Goal: Information Seeking & Learning: Learn about a topic

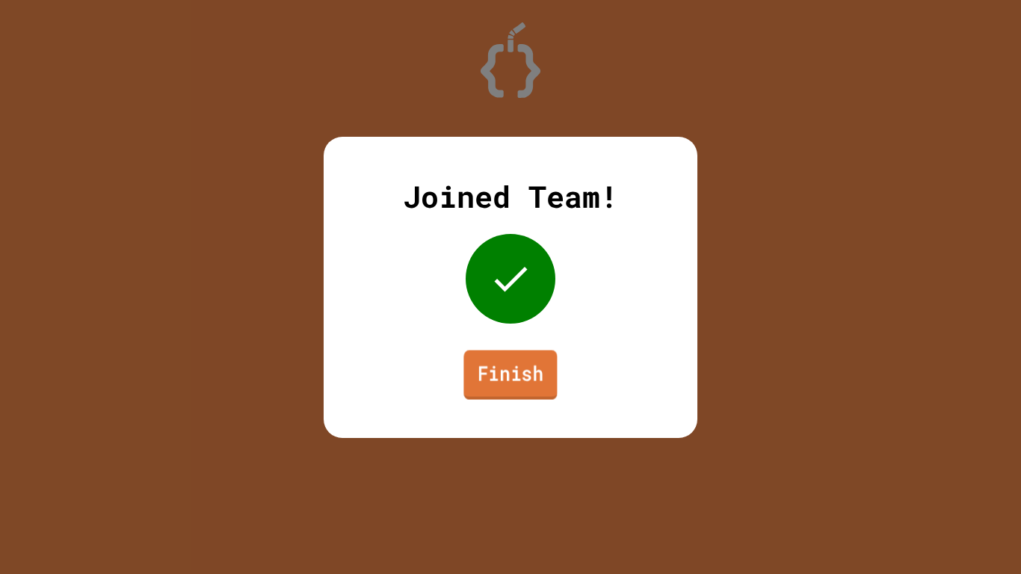
click at [498, 354] on link "Finish" at bounding box center [509, 374] width 93 height 49
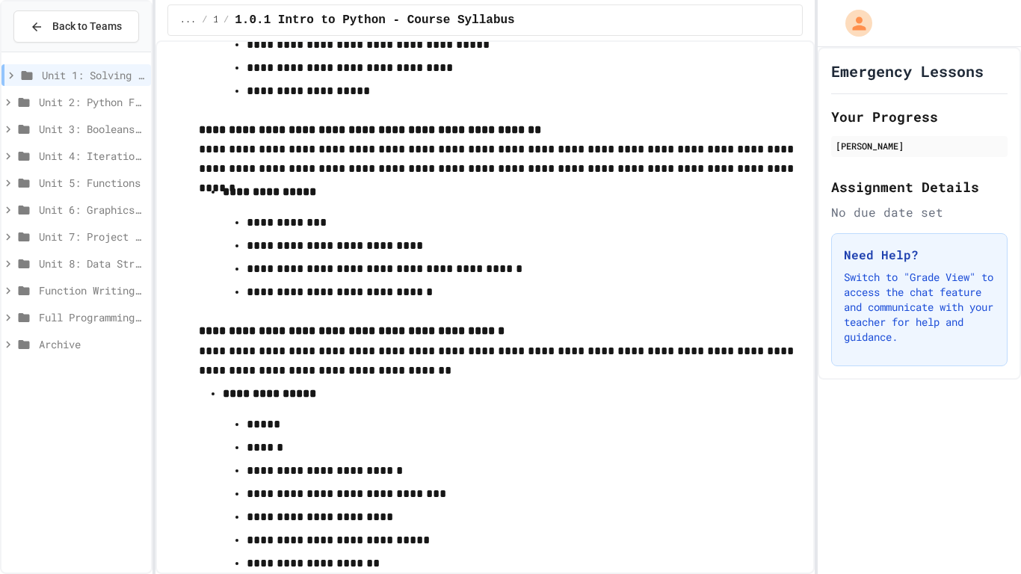
scroll to position [2980, 0]
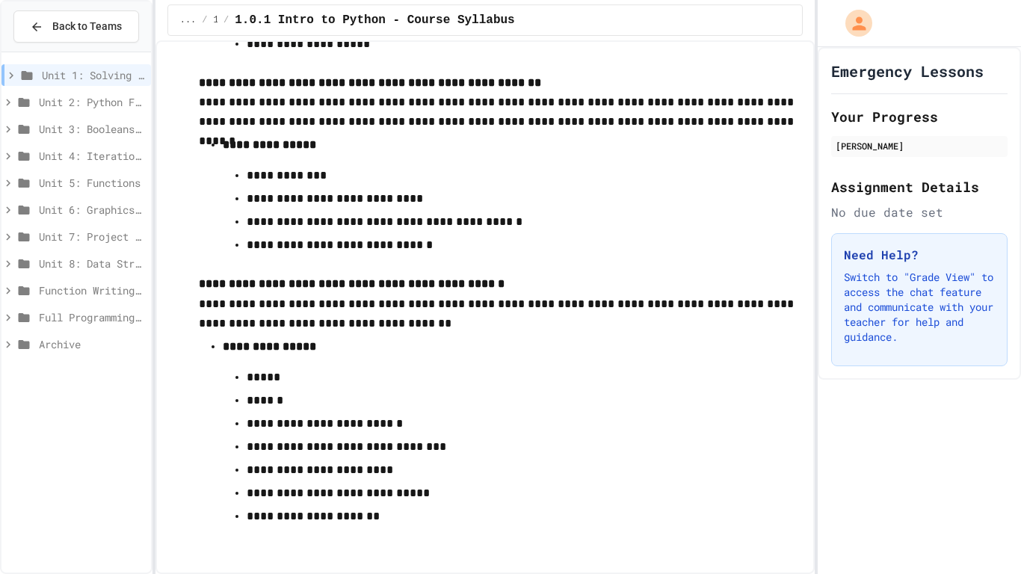
click at [93, 108] on span "Unit 2: Python Fundamentals" at bounding box center [92, 102] width 106 height 16
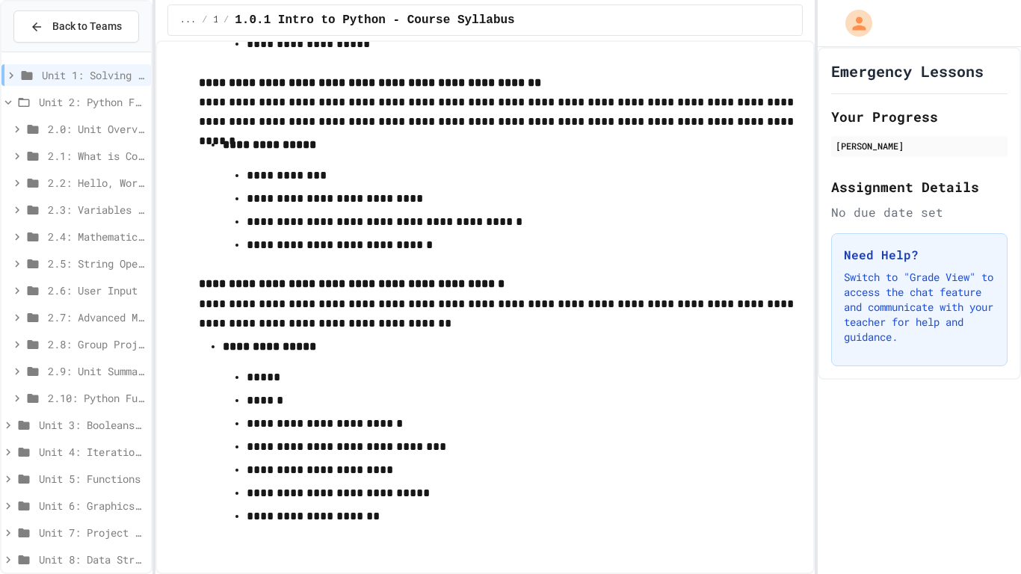
click at [93, 127] on span "2.0: Unit Overview" at bounding box center [96, 129] width 97 height 16
click at [93, 154] on span "2.0.1: Unit Overview" at bounding box center [100, 156] width 90 height 16
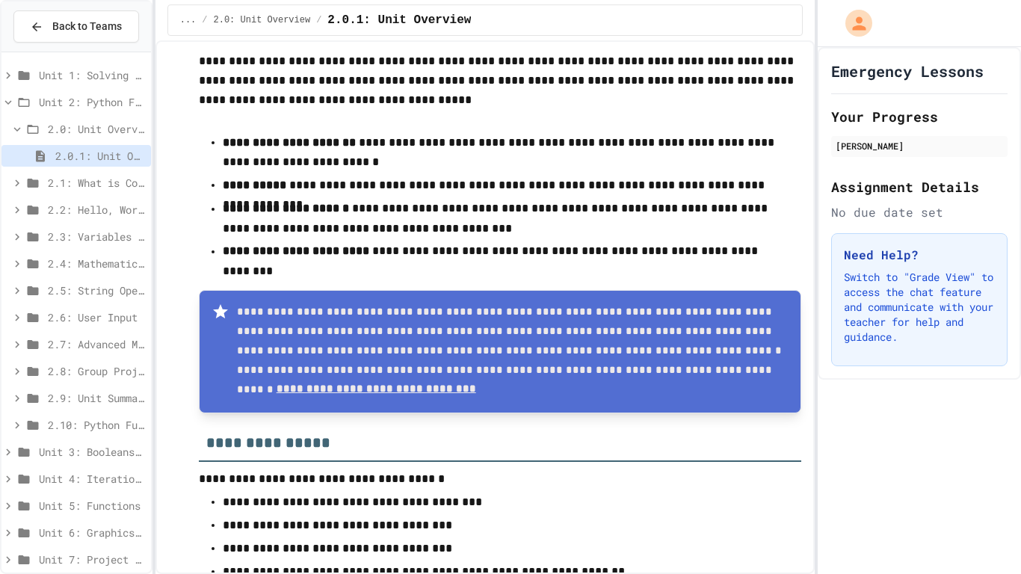
scroll to position [76, 0]
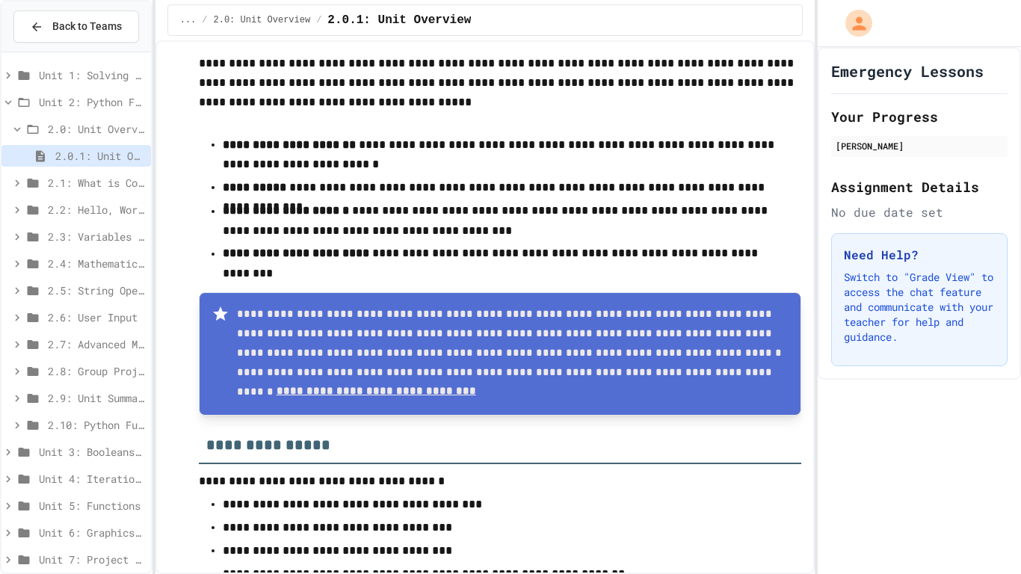
click at [117, 192] on div "2.1: What is Code?" at bounding box center [75, 183] width 149 height 22
click at [76, 127] on span "2.0: Unit Overview" at bounding box center [96, 129] width 97 height 16
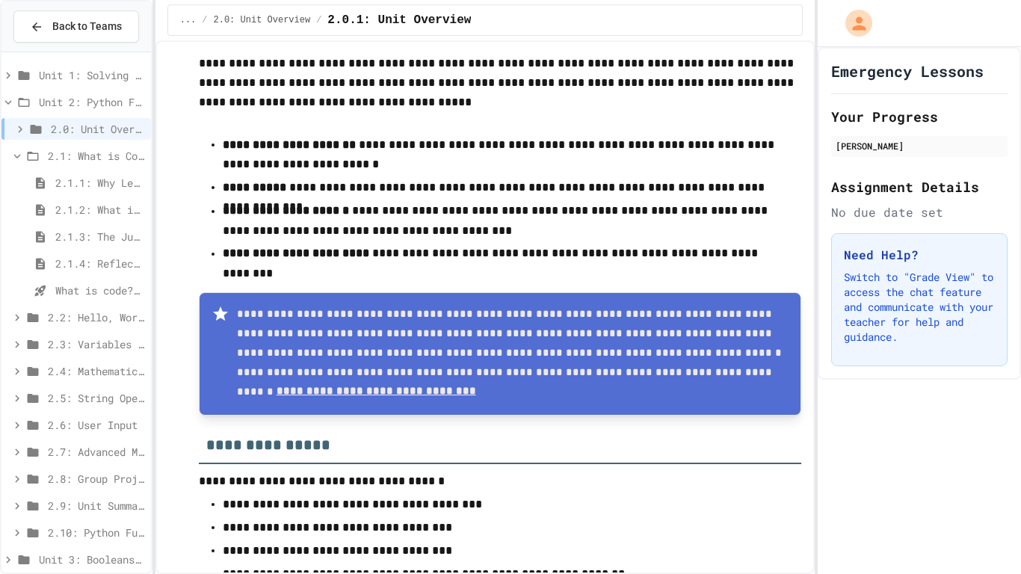
click at [91, 150] on span "2.1: What is Code?" at bounding box center [96, 156] width 97 height 16
click at [103, 158] on span "2.1: What is Code?" at bounding box center [96, 156] width 97 height 16
click at [108, 177] on span "2.1.1: Why Learn to Program?" at bounding box center [100, 183] width 90 height 16
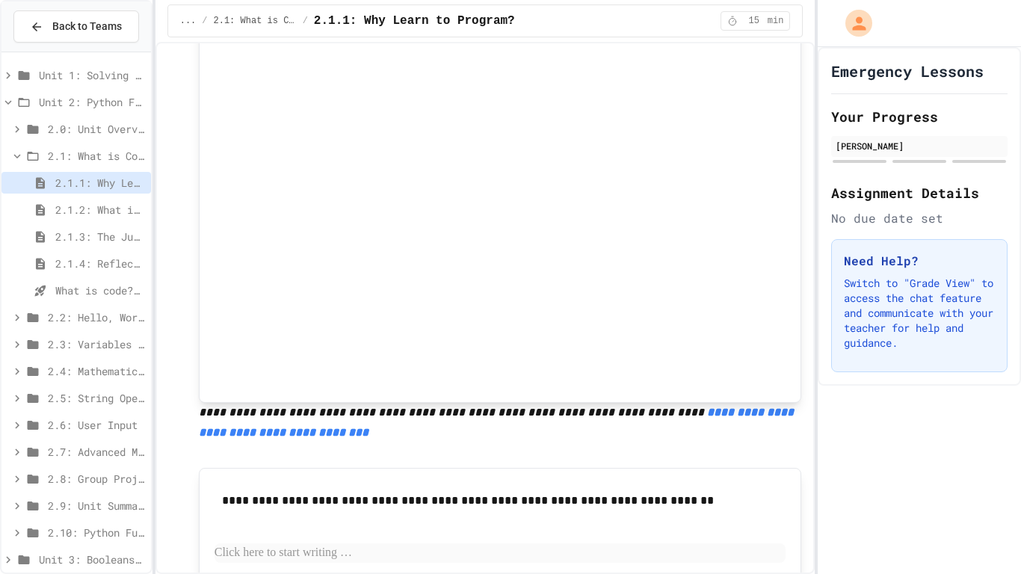
scroll to position [180, 0]
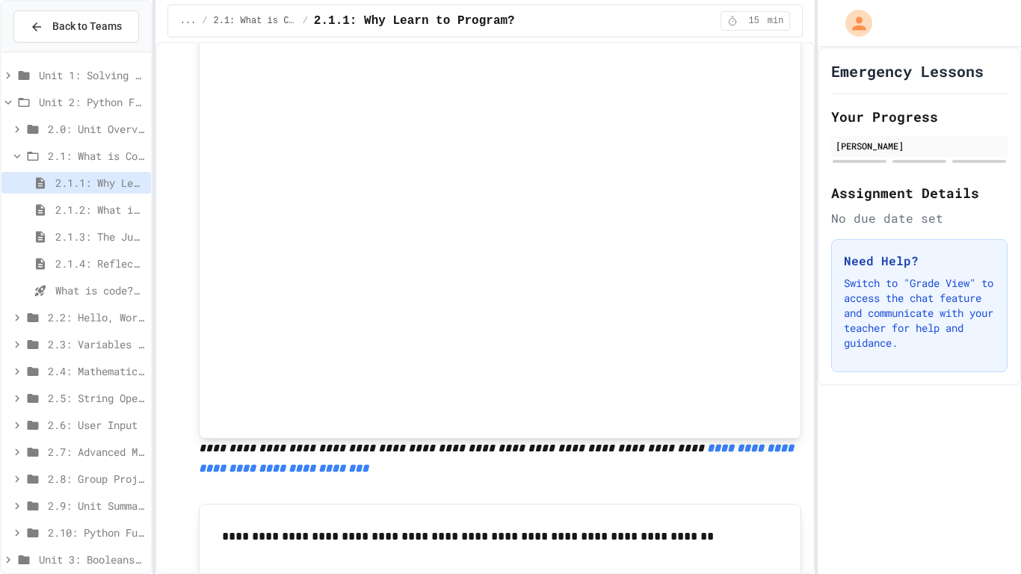
click at [127, 208] on span "2.1.2: What is Code?" at bounding box center [100, 210] width 90 height 16
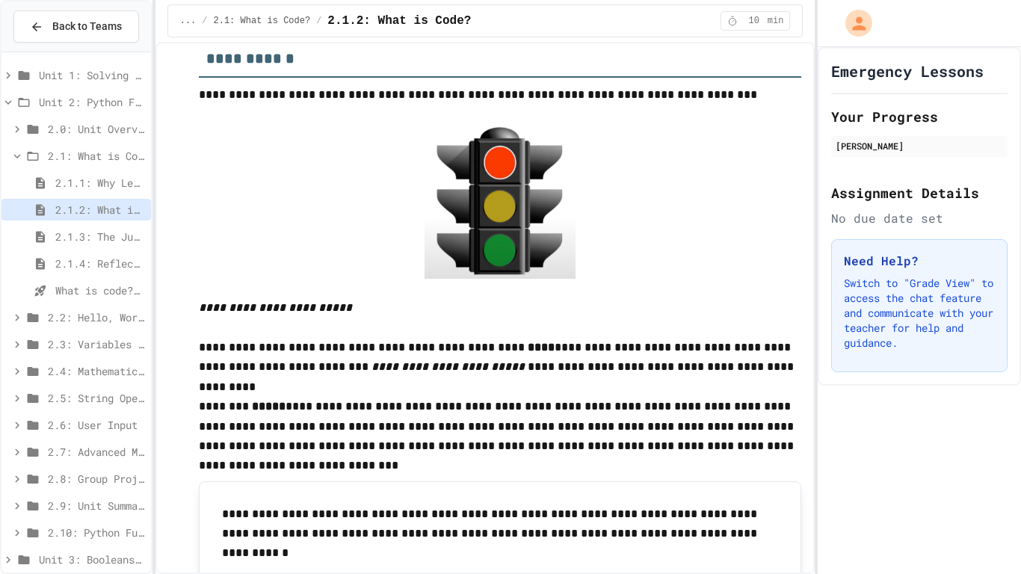
scroll to position [459, 0]
click at [492, 148] on img at bounding box center [499, 200] width 151 height 155
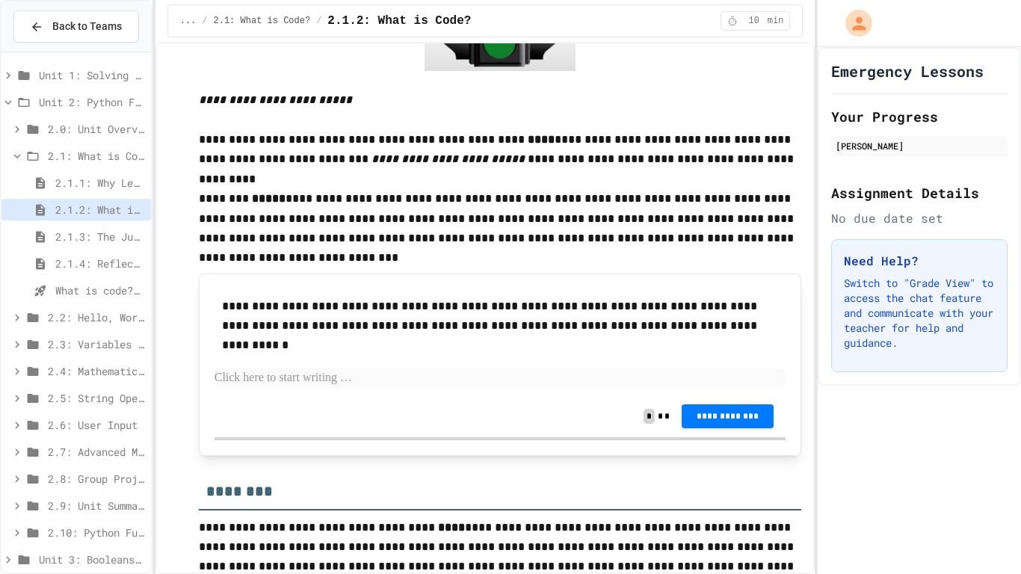
scroll to position [667, 0]
click at [544, 397] on div "**********" at bounding box center [500, 415] width 572 height 42
click at [557, 386] on p at bounding box center [500, 377] width 572 height 19
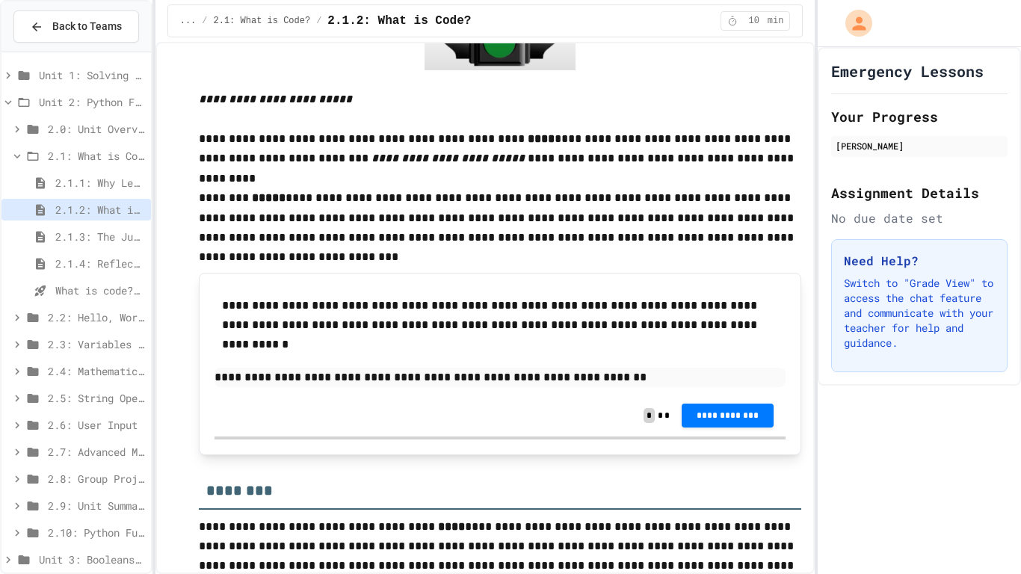
click at [551, 384] on p "**********" at bounding box center [500, 377] width 572 height 19
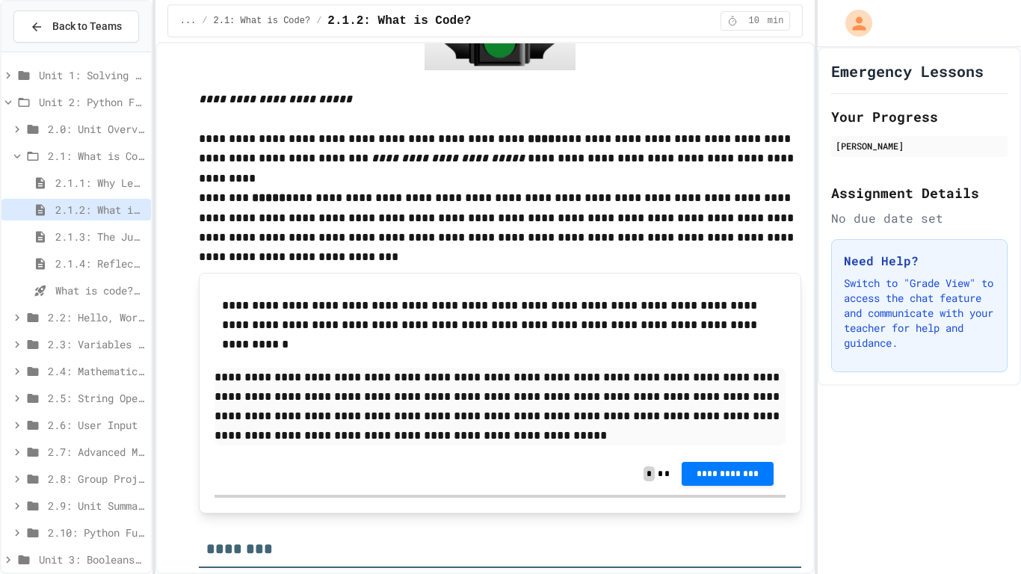
click at [719, 460] on div "**********" at bounding box center [500, 474] width 572 height 42
click at [725, 473] on span "**********" at bounding box center [727, 473] width 68 height 12
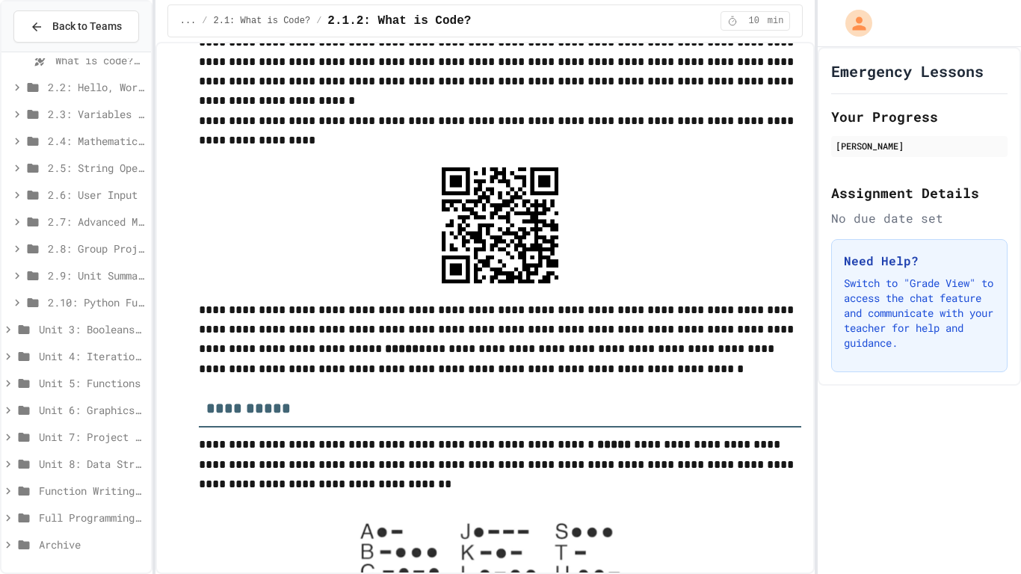
scroll to position [0, 0]
